Goal: Task Accomplishment & Management: Manage account settings

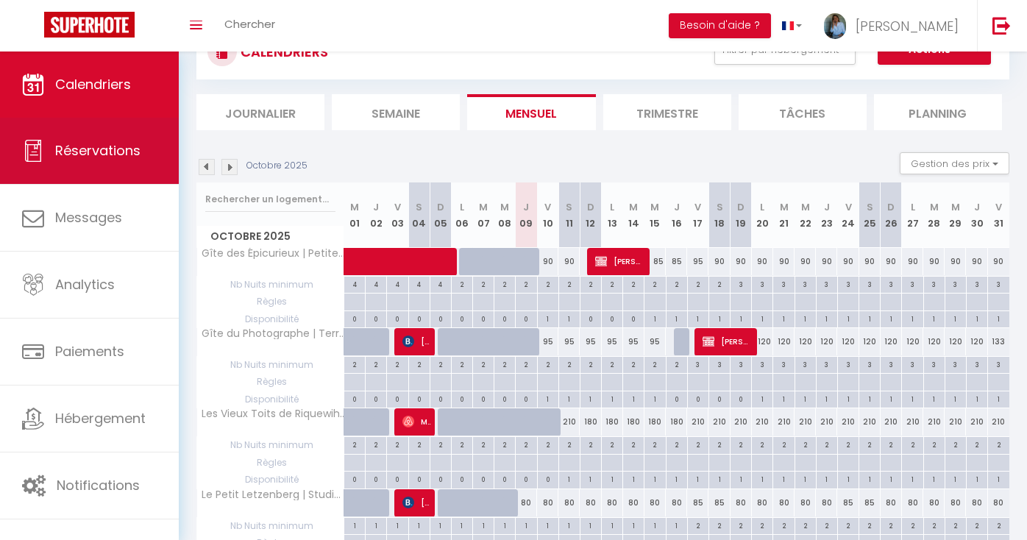
scroll to position [60, 0]
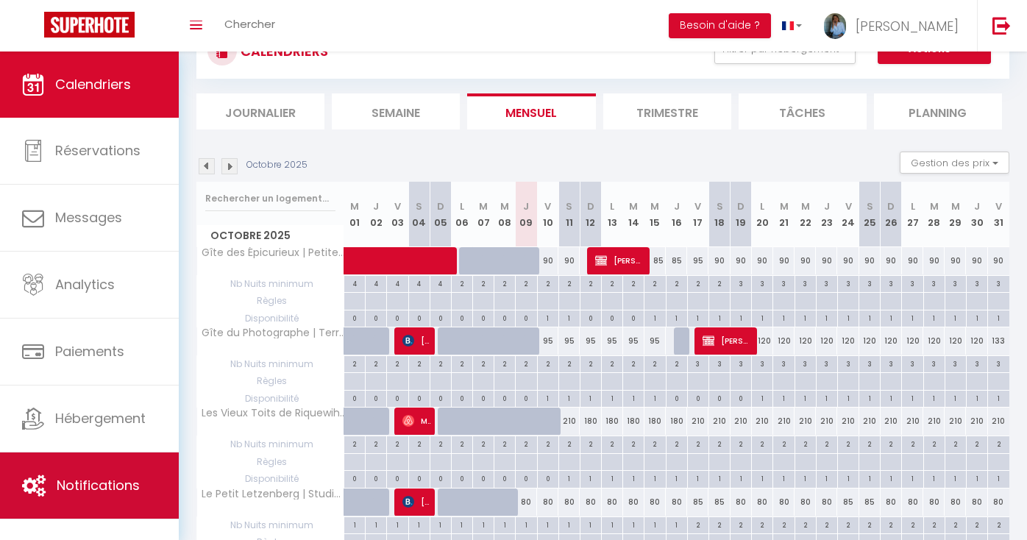
click at [106, 479] on span "Notifications" at bounding box center [98, 485] width 83 height 18
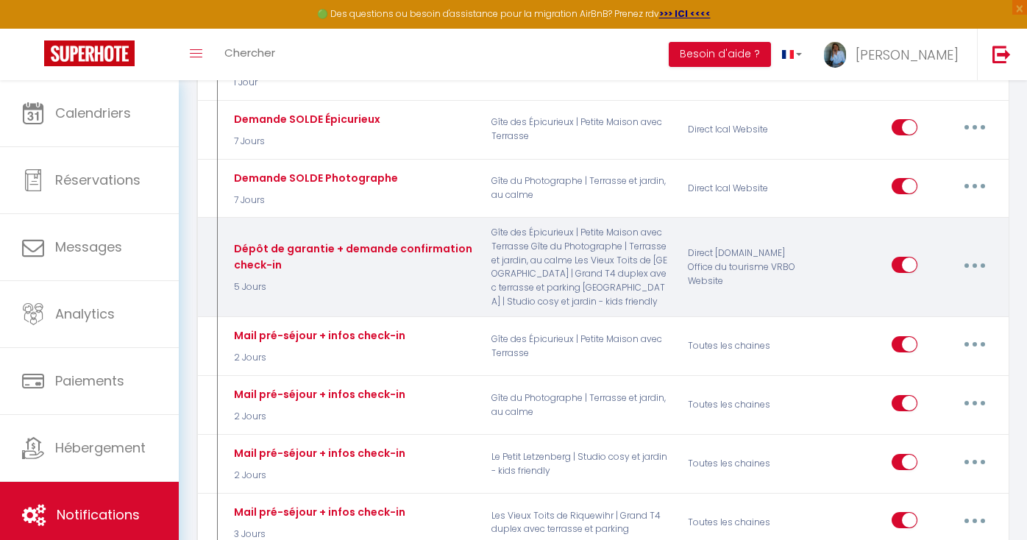
scroll to position [1228, 0]
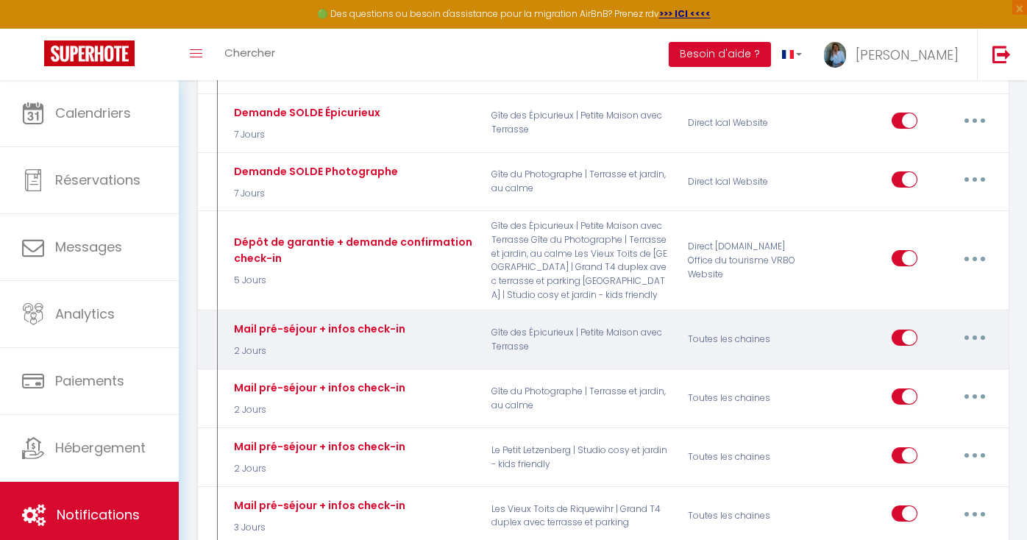
click at [980, 338] on button "button" at bounding box center [974, 338] width 41 height 24
click at [930, 371] on link "Editer" at bounding box center [936, 370] width 109 height 25
type input "Mail pré-séjour + infos check-in"
select select "2 Jours"
select select "if_booking_is_paid"
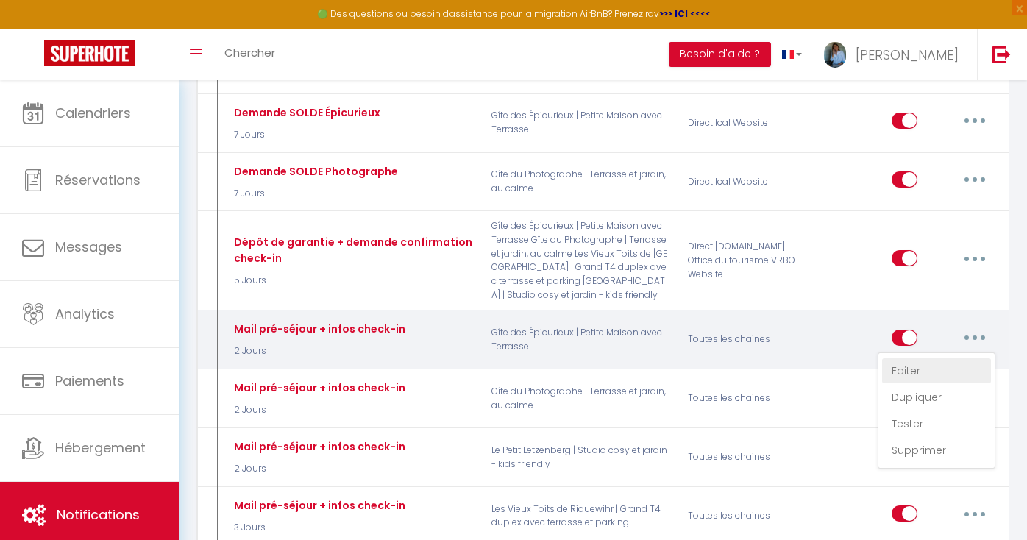
checkbox input "true"
checkbox input "false"
radio input "true"
type input "Tic tac, tic tac… Votre séjour en [GEOGRAPHIC_DATA] approche à grand pas + Proc…"
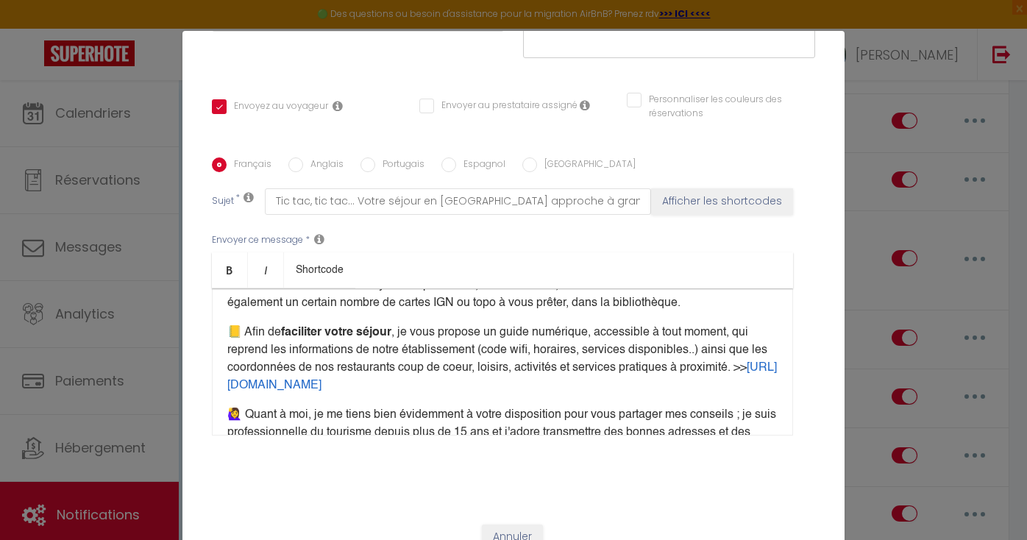
scroll to position [269, 0]
drag, startPoint x: 452, startPoint y: 363, endPoint x: 243, endPoint y: 363, distance: 208.9
click at [243, 363] on p "📒 ​Afin de faciliter votre séjour , je vous propose un guide numérique, accessi…" at bounding box center [502, 358] width 550 height 71
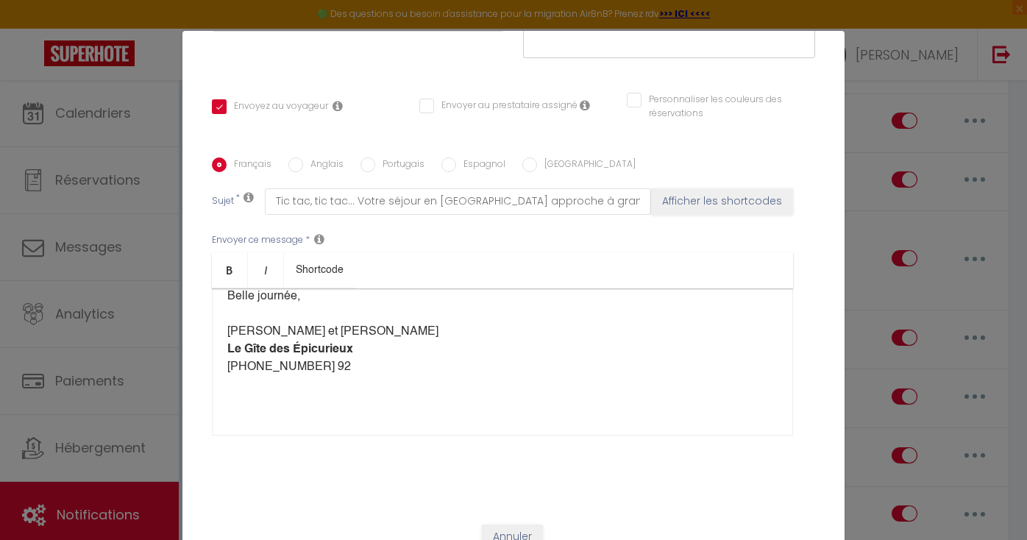
scroll to position [62, 0]
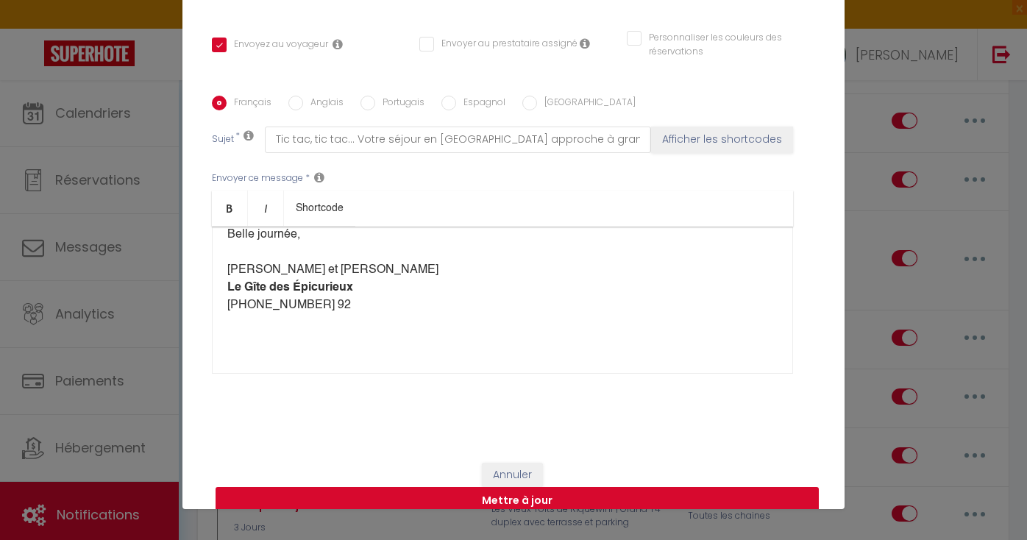
click at [574, 487] on button "Mettre à jour" at bounding box center [517, 501] width 603 height 28
checkbox input "true"
checkbox input "false"
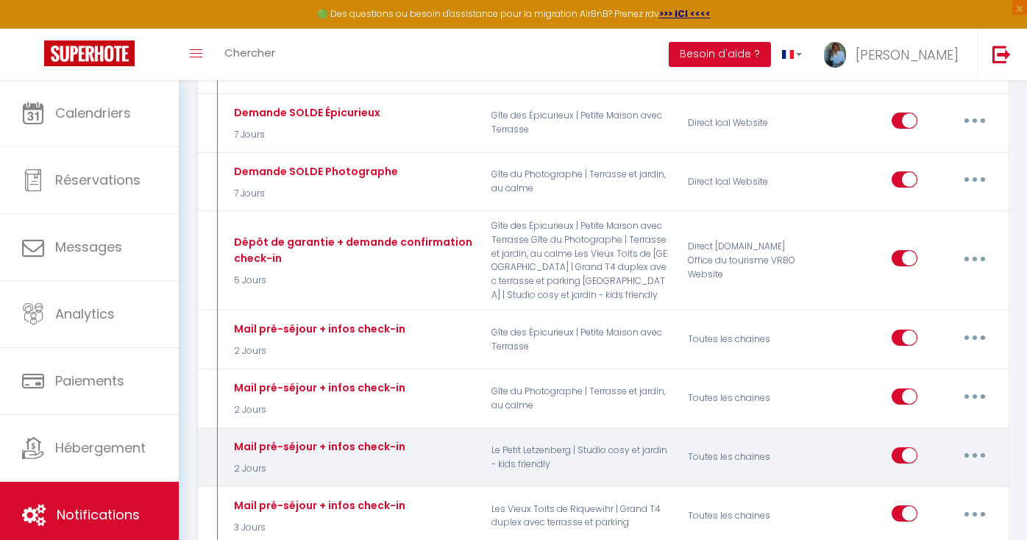
click at [975, 458] on button "button" at bounding box center [974, 456] width 41 height 24
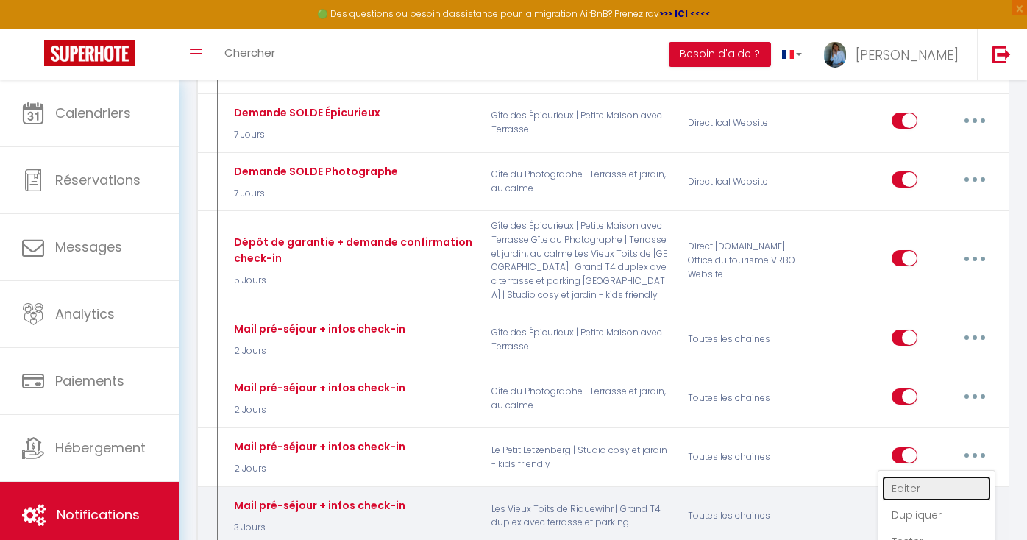
click at [919, 488] on link "Editer" at bounding box center [936, 488] width 109 height 25
type input "Mail pré-séjour + infos check-in"
select select "2 Jours"
select select "if_booking_is_paid"
checkbox input "true"
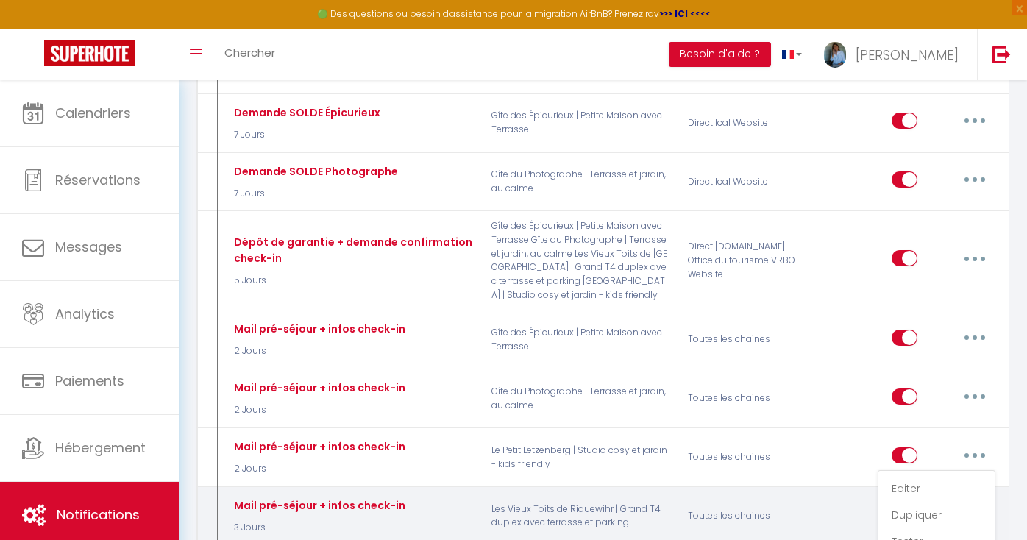
checkbox input "false"
radio input "true"
type input "Tic tac, tic tac… Votre séjour en [GEOGRAPHIC_DATA] approche à grand pas + Proc…"
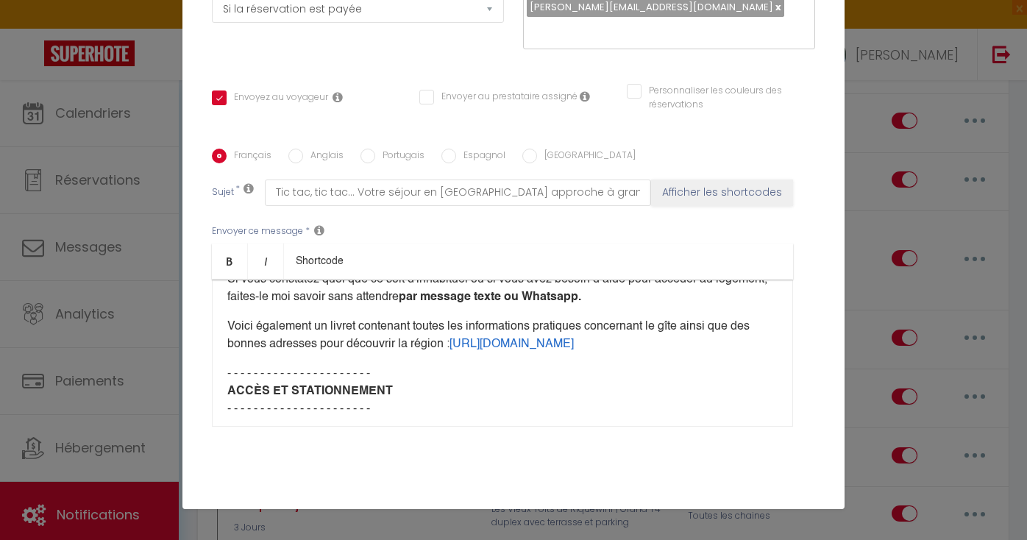
scroll to position [658, 0]
click at [880, 302] on div "Modifier la notification × Titre * Mail pré-séjour + infos check-in Pour cet hé…" at bounding box center [513, 270] width 1027 height 540
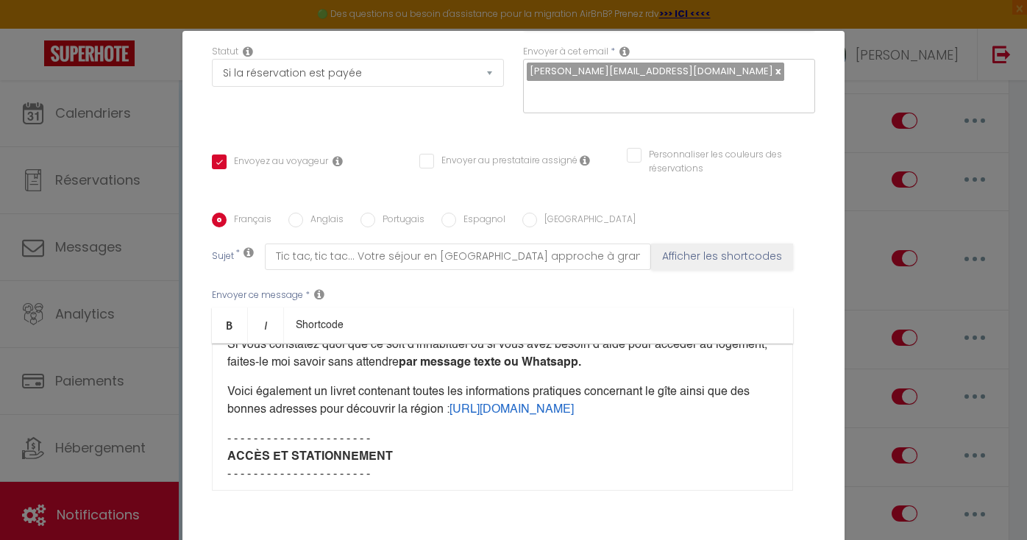
scroll to position [220, 0]
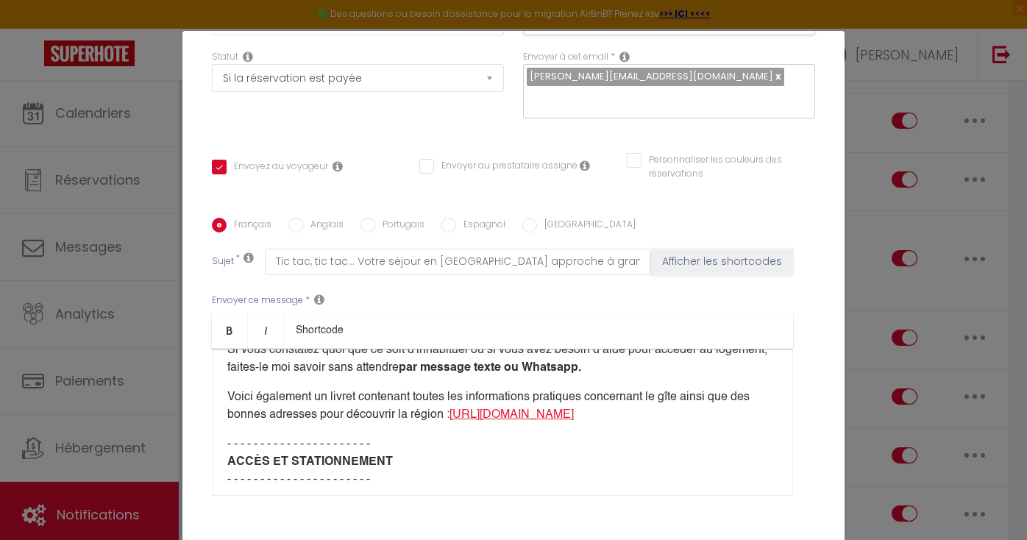
drag, startPoint x: 752, startPoint y: 413, endPoint x: 238, endPoint y: 412, distance: 514.9
click at [238, 412] on p "Voici également un livret contenant toutes les informations pratiques concernan…" at bounding box center [502, 405] width 550 height 35
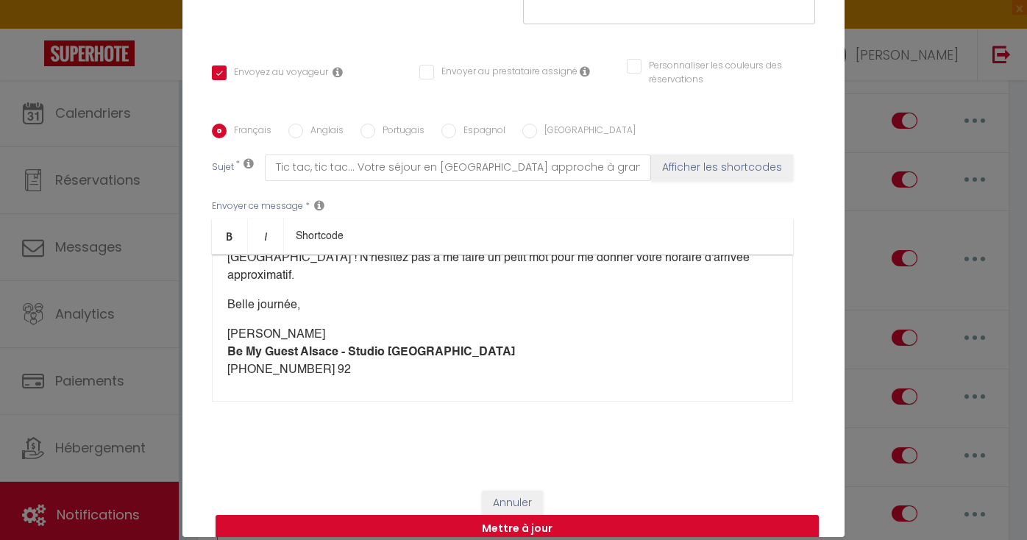
scroll to position [43, 0]
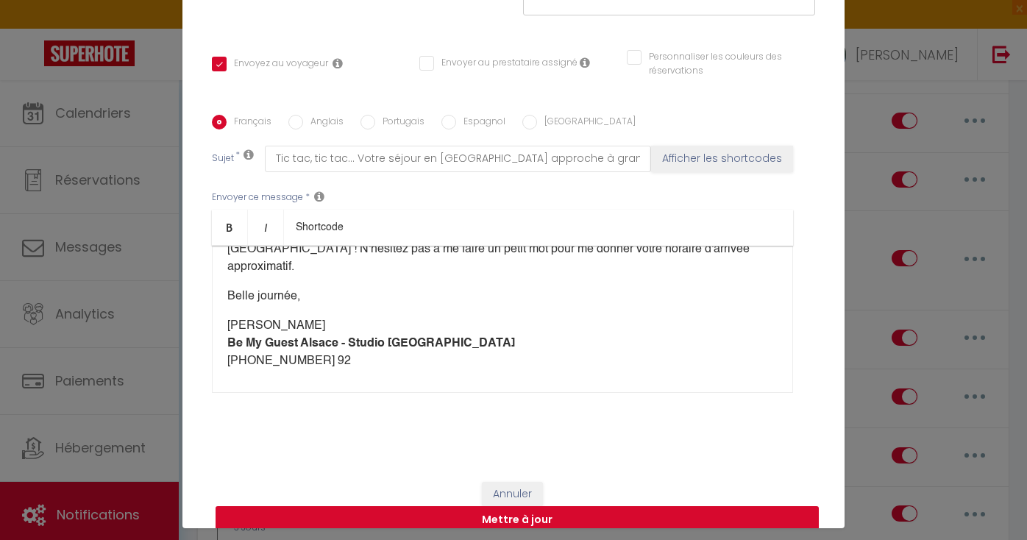
click at [545, 506] on button "Mettre à jour" at bounding box center [517, 520] width 603 height 28
checkbox input "true"
checkbox input "false"
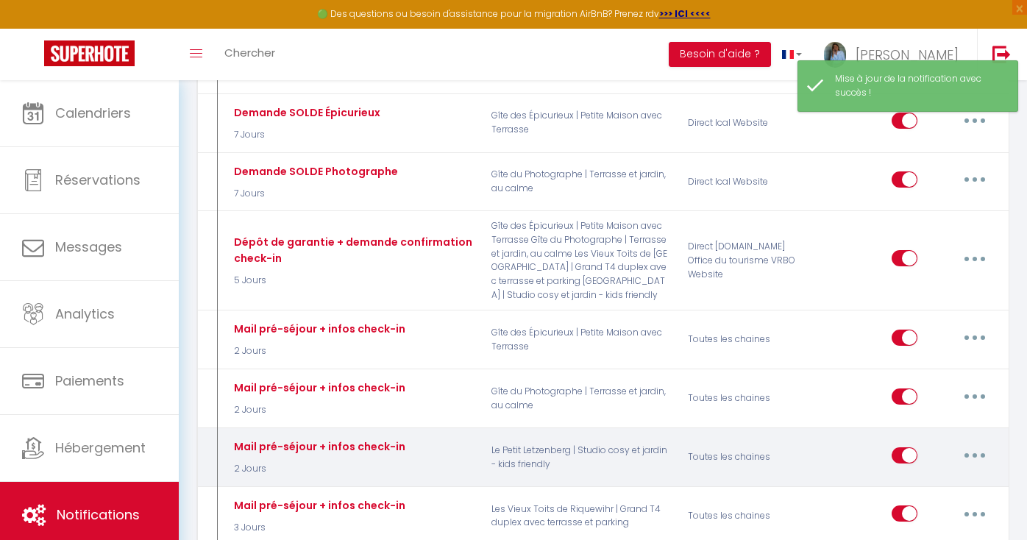
click at [978, 455] on button "button" at bounding box center [974, 456] width 41 height 24
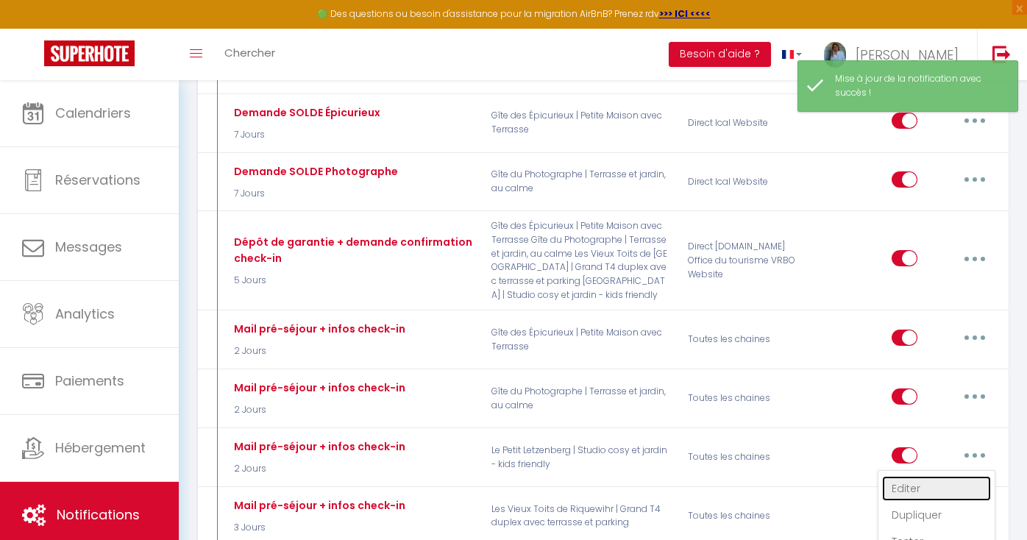
click at [913, 491] on link "Editer" at bounding box center [936, 488] width 109 height 25
type input "Mail pré-séjour + infos check-in"
select select "2 Jours"
select select "if_booking_is_paid"
checkbox input "true"
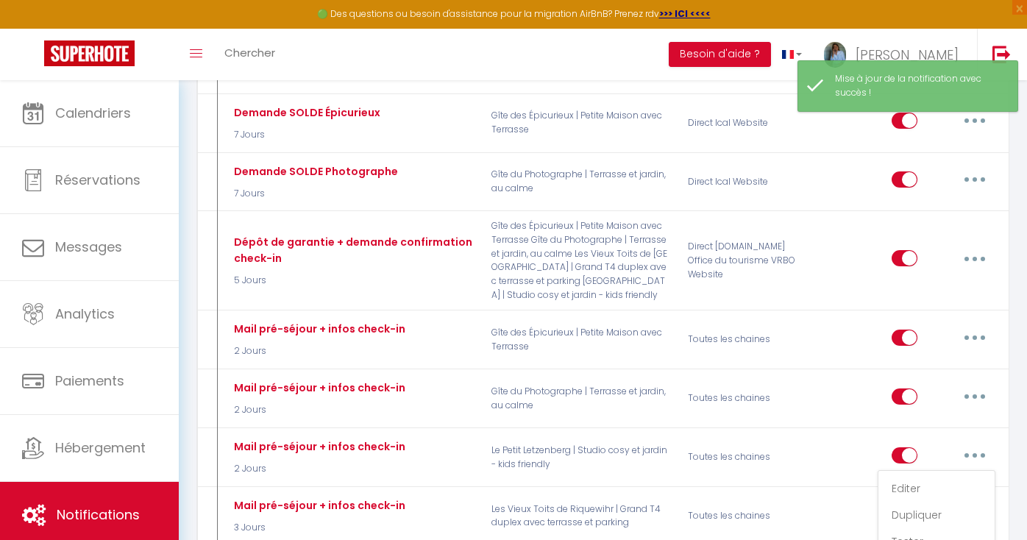
checkbox input "false"
radio input "true"
type input "Tic tac, tic tac… Votre séjour en [GEOGRAPHIC_DATA] approche à grand pas + Proc…"
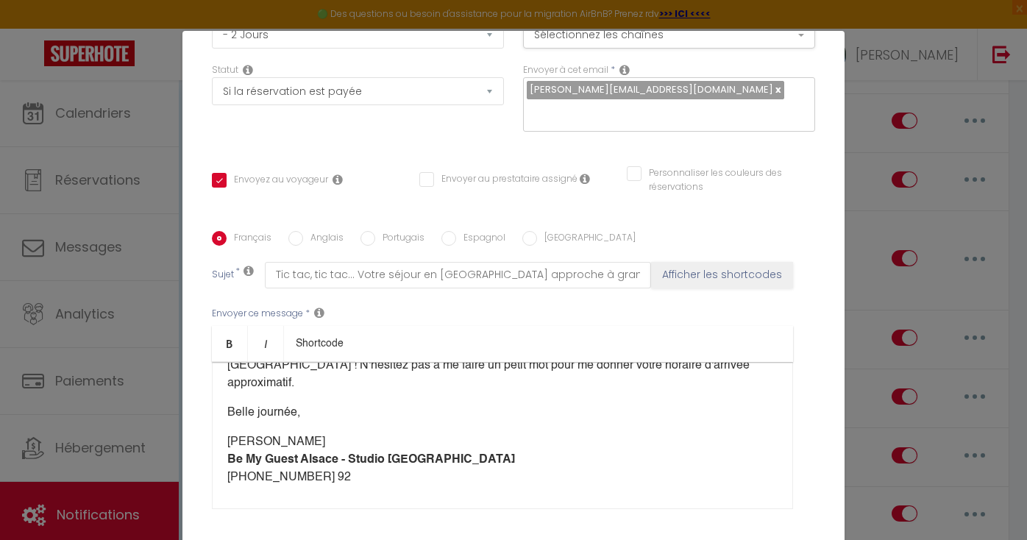
scroll to position [204, 0]
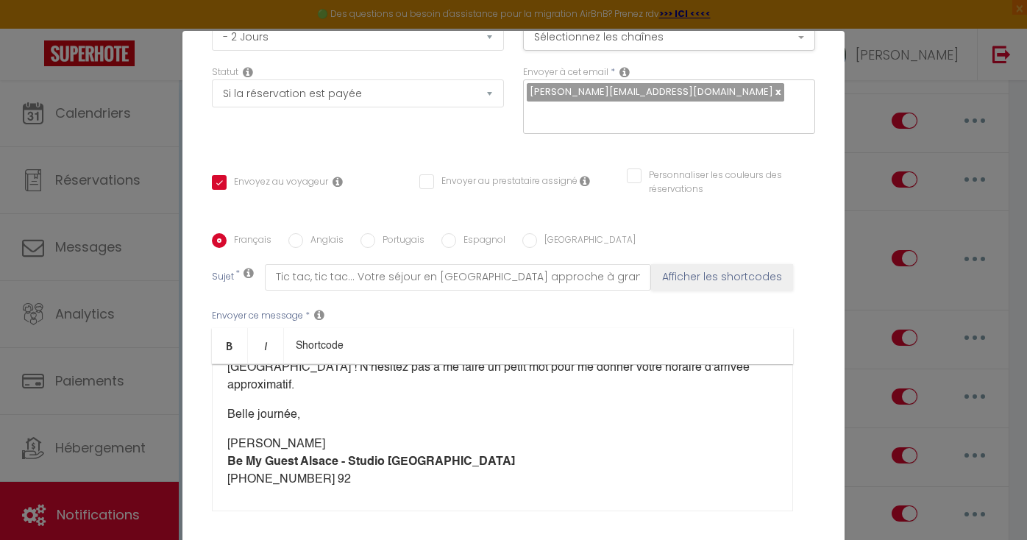
click at [298, 233] on input "Anglais" at bounding box center [295, 240] width 15 height 15
radio input "true"
checkbox input "true"
checkbox input "false"
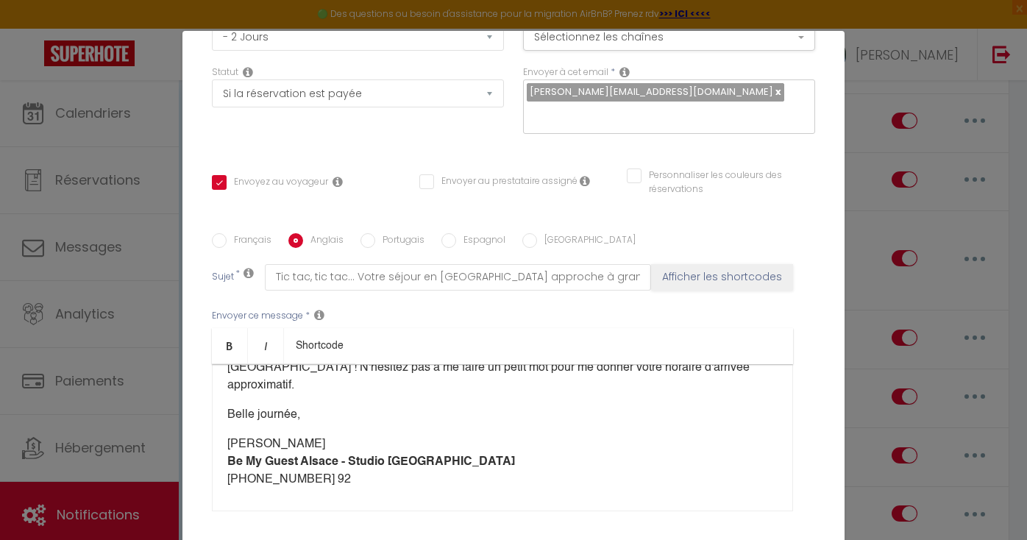
type input "Tic tac, tic tac... Your stay in [GEOGRAPHIC_DATA] is fast approaching + Arriva…"
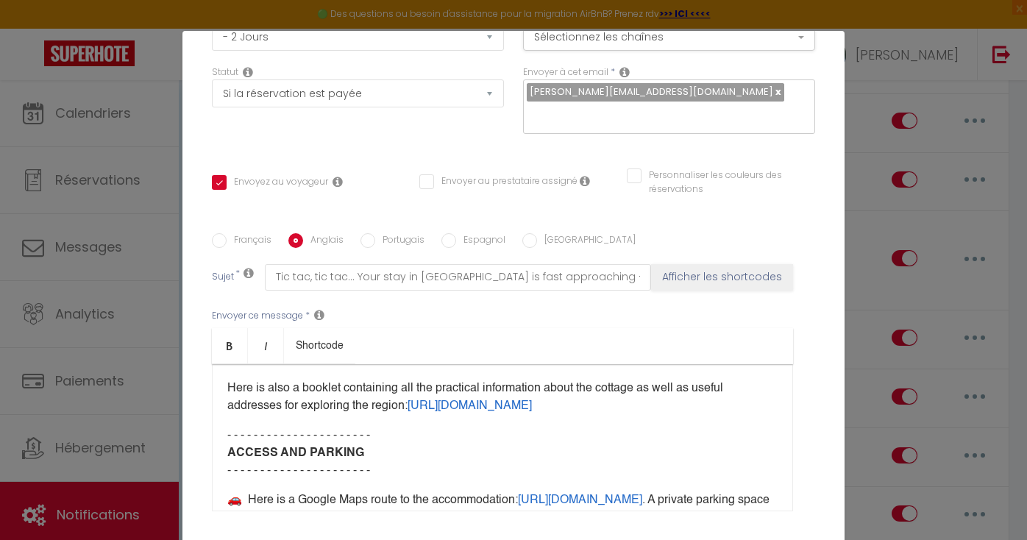
scroll to position [603, 0]
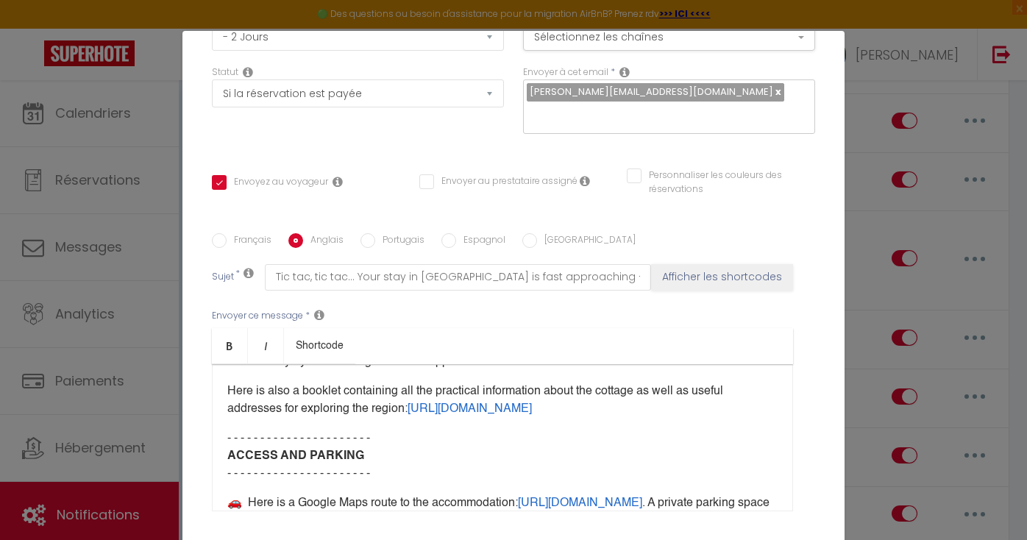
drag, startPoint x: 746, startPoint y: 360, endPoint x: 212, endPoint y: 360, distance: 534.0
click at [212, 364] on div "Hello [GUEST:FIRST_NAME], 👋​​​​​ Tick tock, tick tock... Your stay at [GEOGRAPH…" at bounding box center [502, 437] width 581 height 147
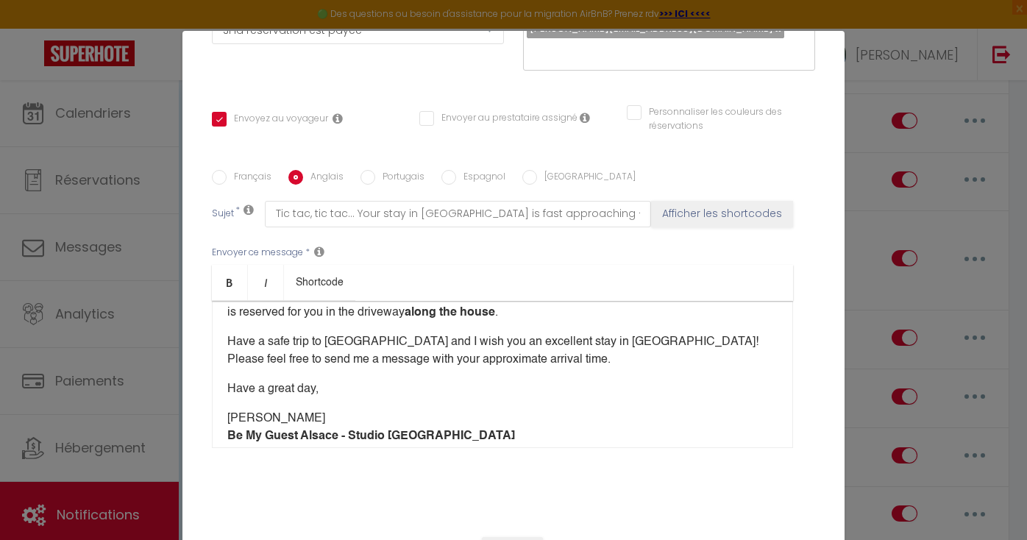
scroll to position [280, 0]
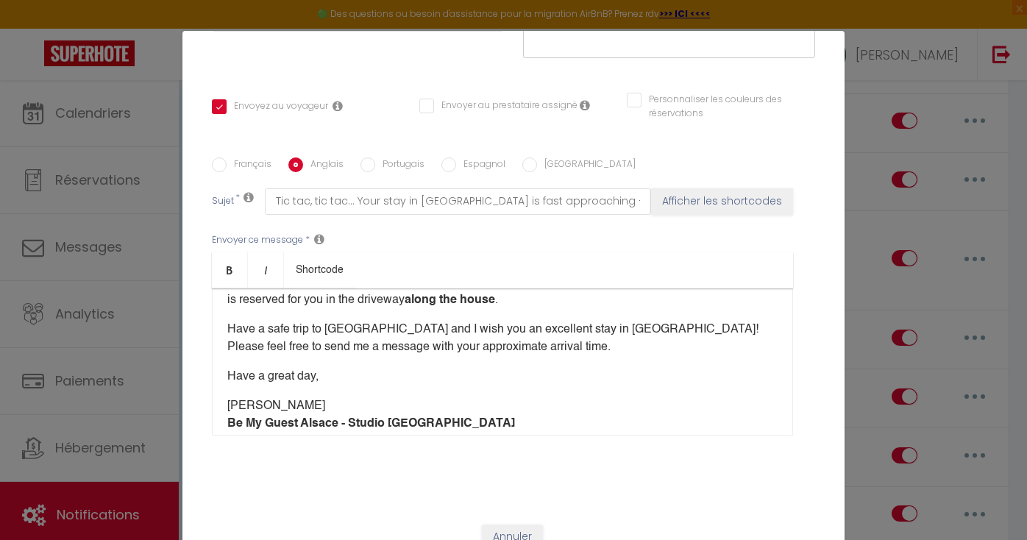
checkbox input "true"
checkbox input "false"
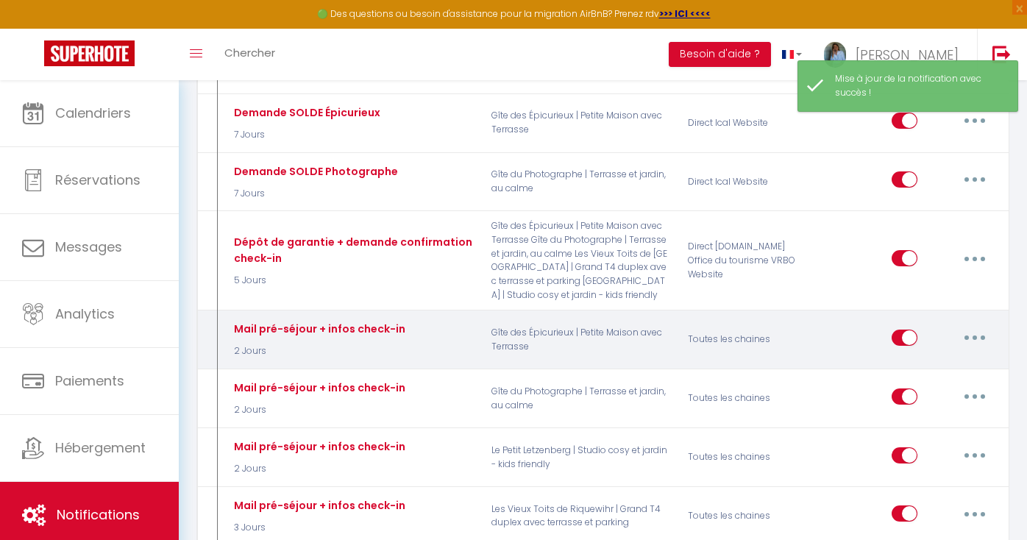
click at [980, 332] on button "button" at bounding box center [974, 338] width 41 height 24
click at [925, 367] on link "Editer" at bounding box center [936, 370] width 109 height 25
type input "Mail pré-séjour + infos check-in"
select select "2 Jours"
select select "if_booking_is_paid"
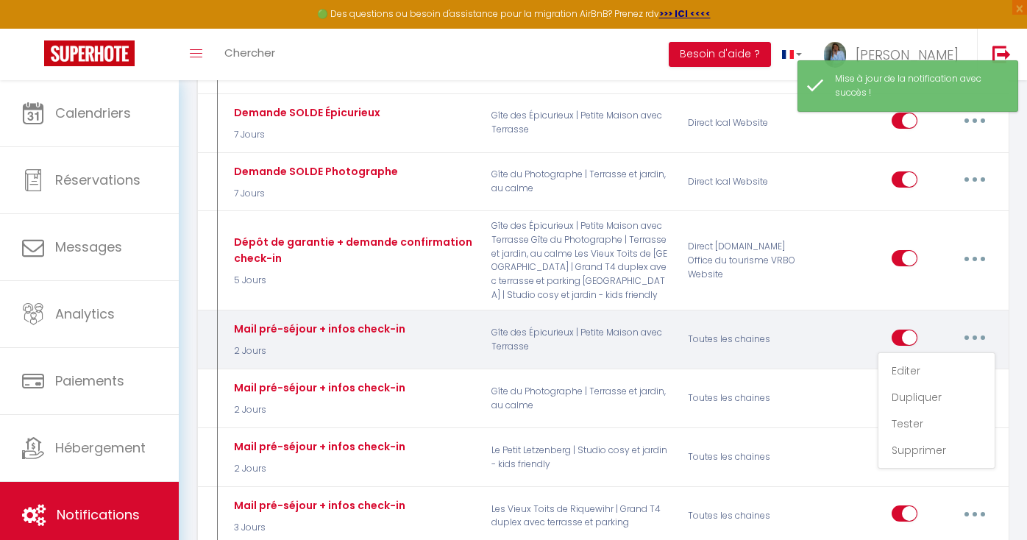
checkbox input "true"
checkbox input "false"
radio input "true"
type input "Tic tac, tic tac… Votre séjour en [GEOGRAPHIC_DATA] approche à grand pas + Proc…"
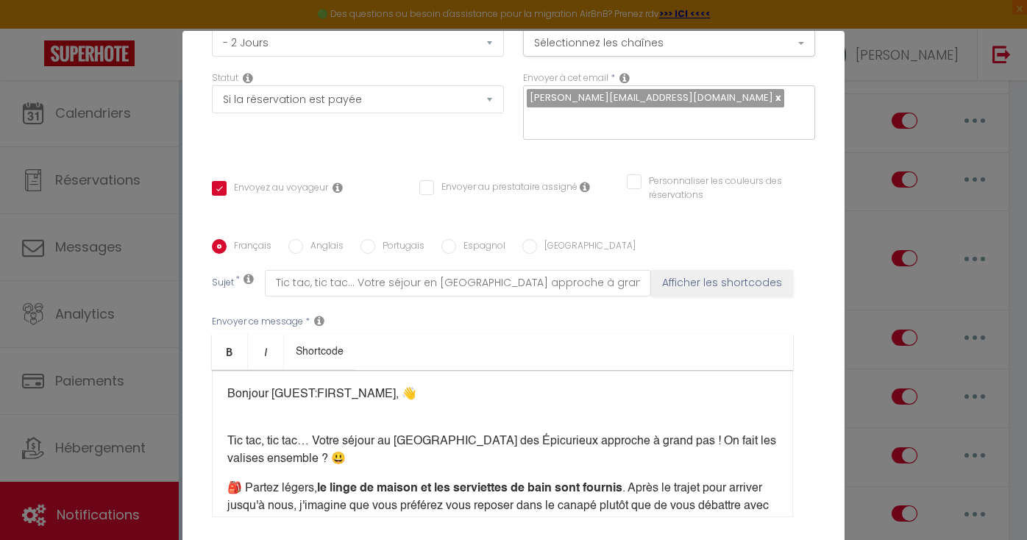
scroll to position [149, 0]
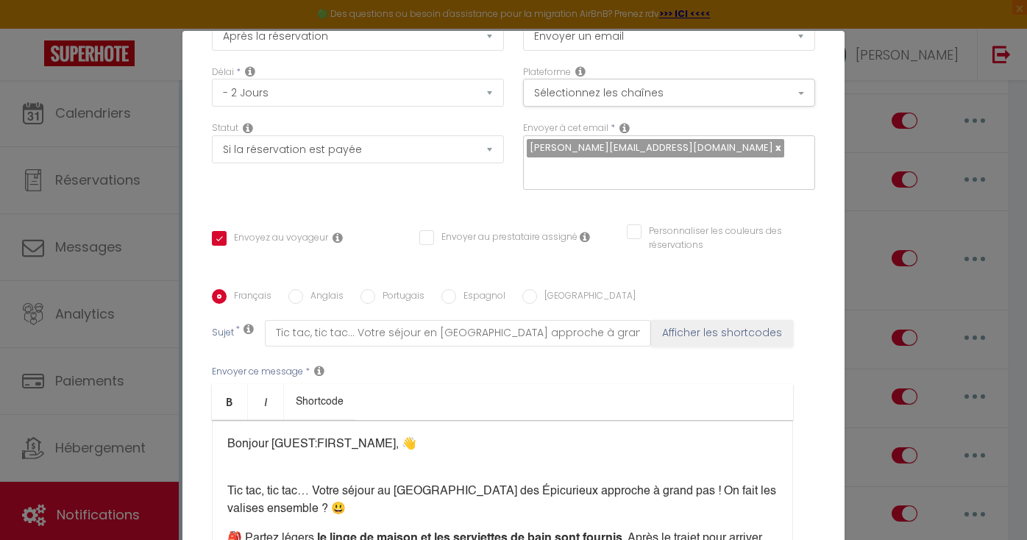
drag, startPoint x: 382, startPoint y: 288, endPoint x: 313, endPoint y: 290, distance: 69.2
click at [313, 346] on div "Envoyer ce message * Bold Italic Shortcode Rich text editor Bonjour [GUEST:FIRS…" at bounding box center [513, 465] width 603 height 239
copy div "Loremip [DOLOR:SITAM_CONS], 👋​​​ ​ ​ Adi eli, sed doe… Tempo incidi ut Labo etd…"
